Goal: Contribute content

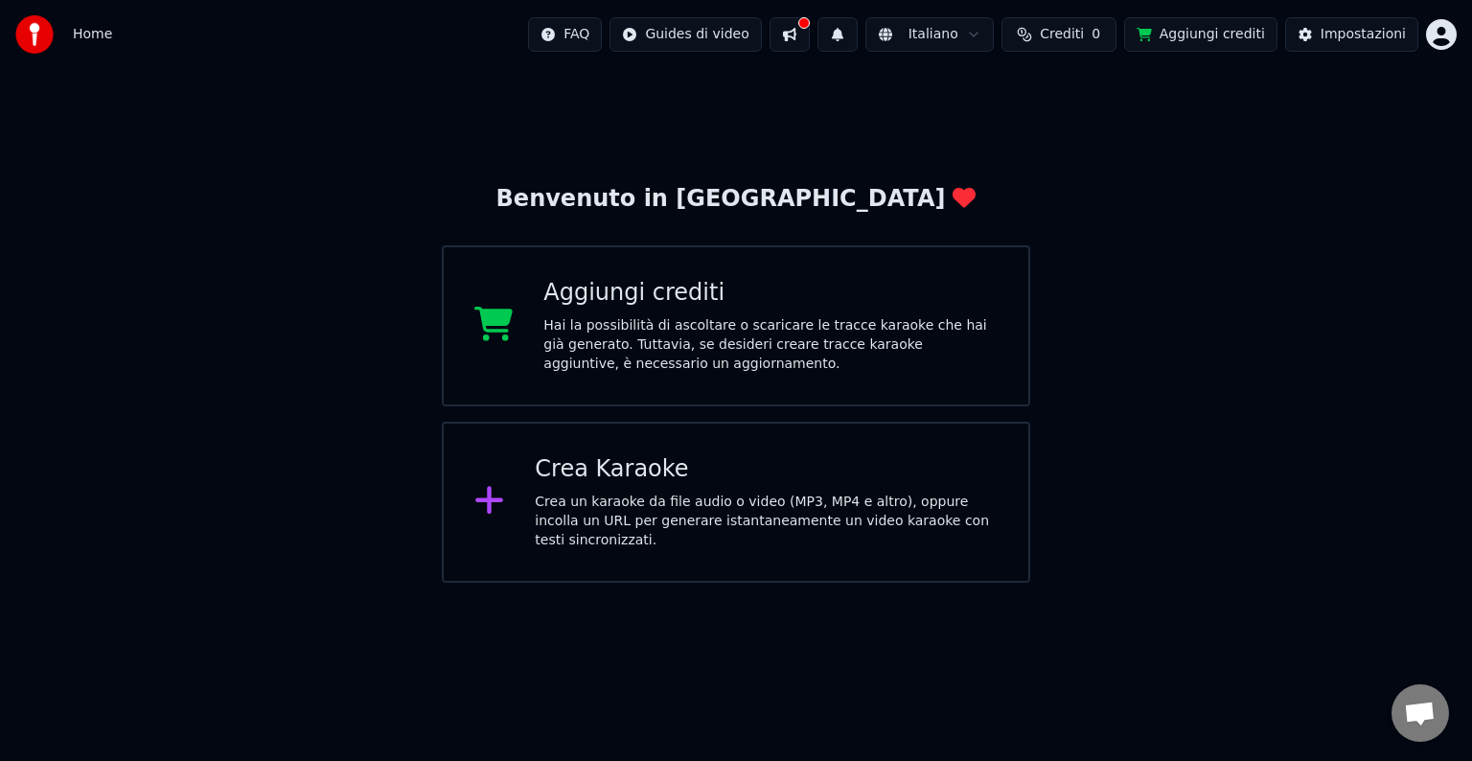
click at [495, 494] on icon at bounding box center [489, 500] width 31 height 35
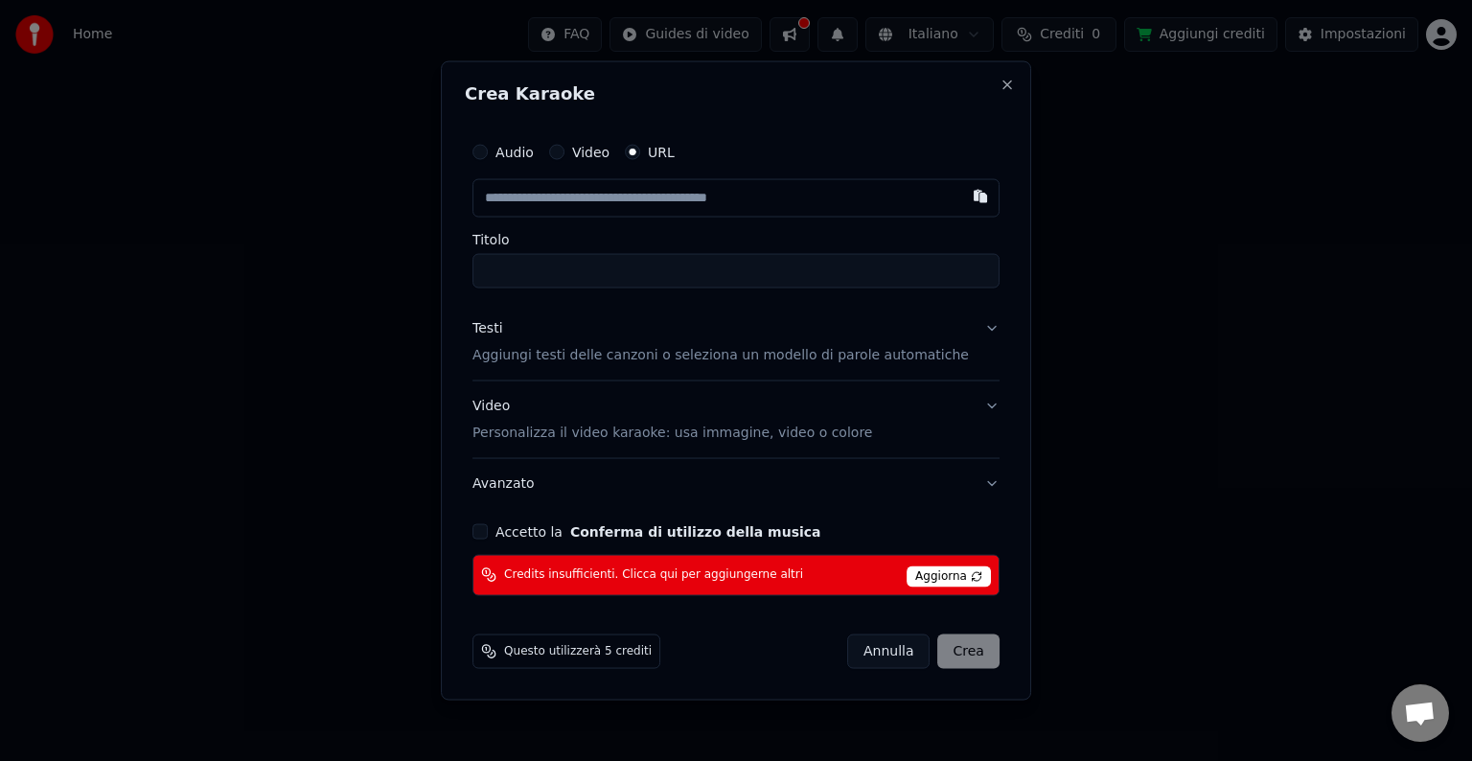
click at [488, 532] on button "Accetto la Conferma di utilizzo della musica" at bounding box center [480, 530] width 15 height 15
click at [937, 573] on span "Aggiorna" at bounding box center [949, 576] width 84 height 21
click at [907, 577] on span "Aggiorna" at bounding box center [949, 576] width 84 height 21
click at [917, 573] on span "Aggiorna" at bounding box center [949, 576] width 84 height 21
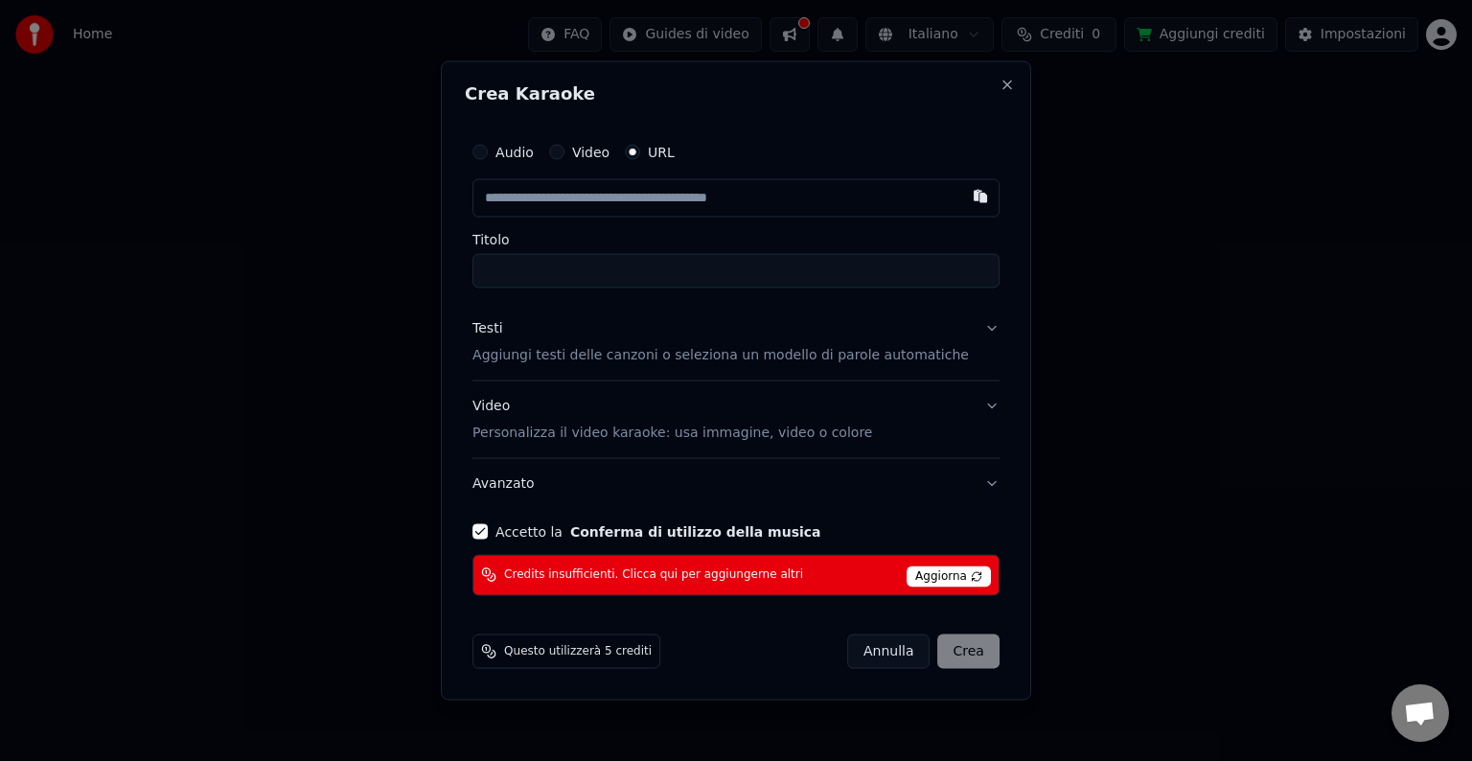
click at [944, 648] on div "[PERSON_NAME]" at bounding box center [923, 651] width 152 height 35
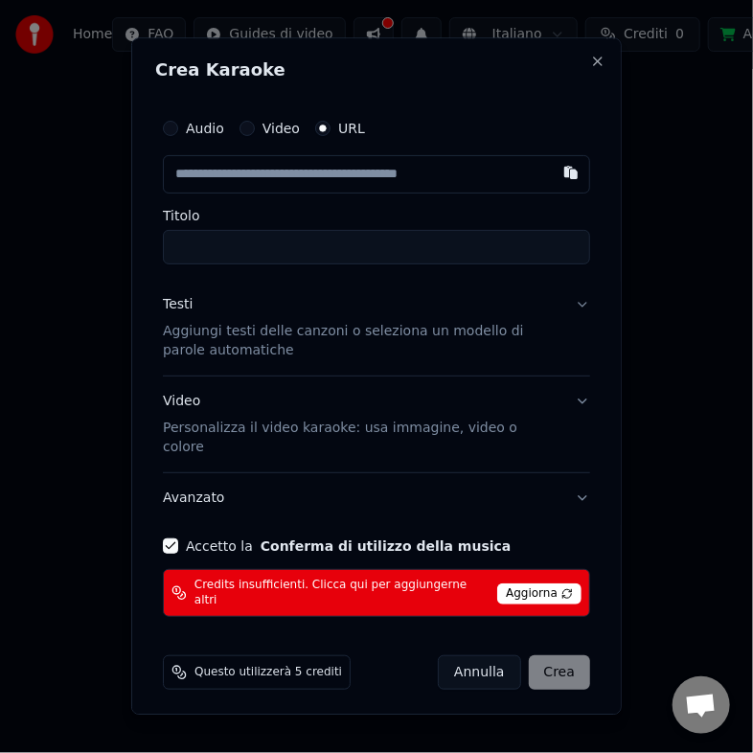
click at [341, 148] on div "Audio Video URL" at bounding box center [377, 128] width 428 height 38
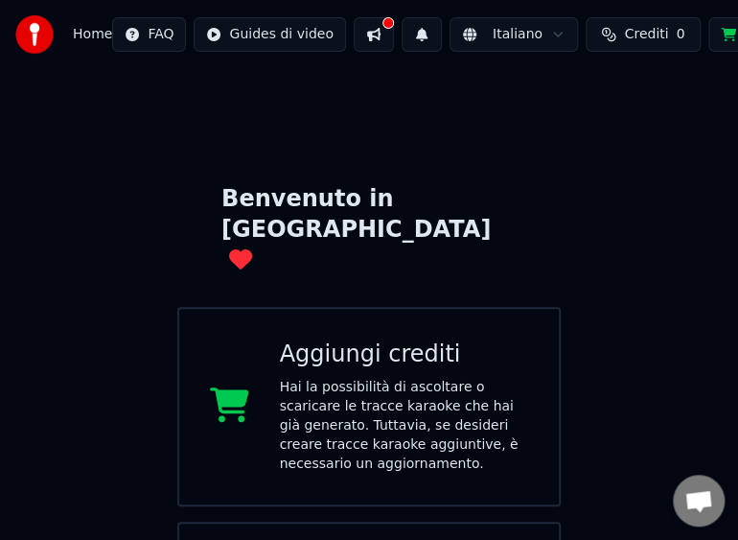
drag, startPoint x: 448, startPoint y: 9, endPoint x: 732, endPoint y: 13, distance: 284.7
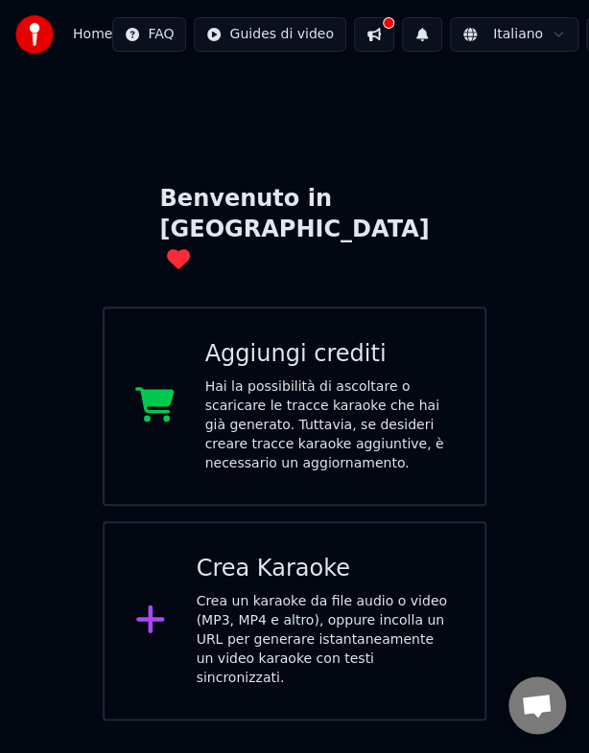
click at [150, 606] on icon at bounding box center [150, 620] width 28 height 28
